Goal: Transaction & Acquisition: Purchase product/service

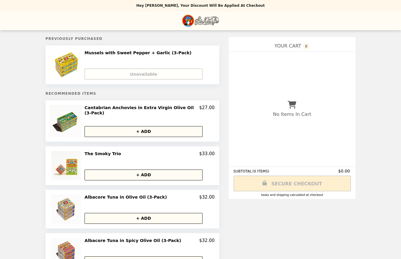
click at [147, 133] on button "+ ADD" at bounding box center [144, 131] width 118 height 11
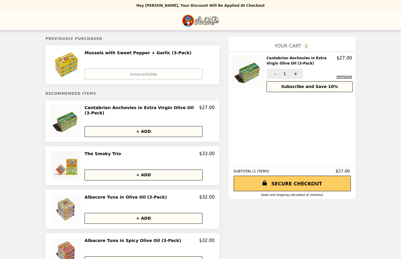
click at [147, 179] on button "+ ADD" at bounding box center [144, 175] width 118 height 11
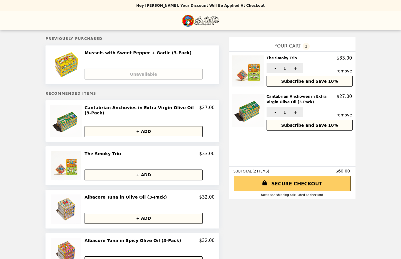
click at [215, 21] on img "Main" at bounding box center [200, 21] width 37 height 12
